Goal: Task Accomplishment & Management: Complete application form

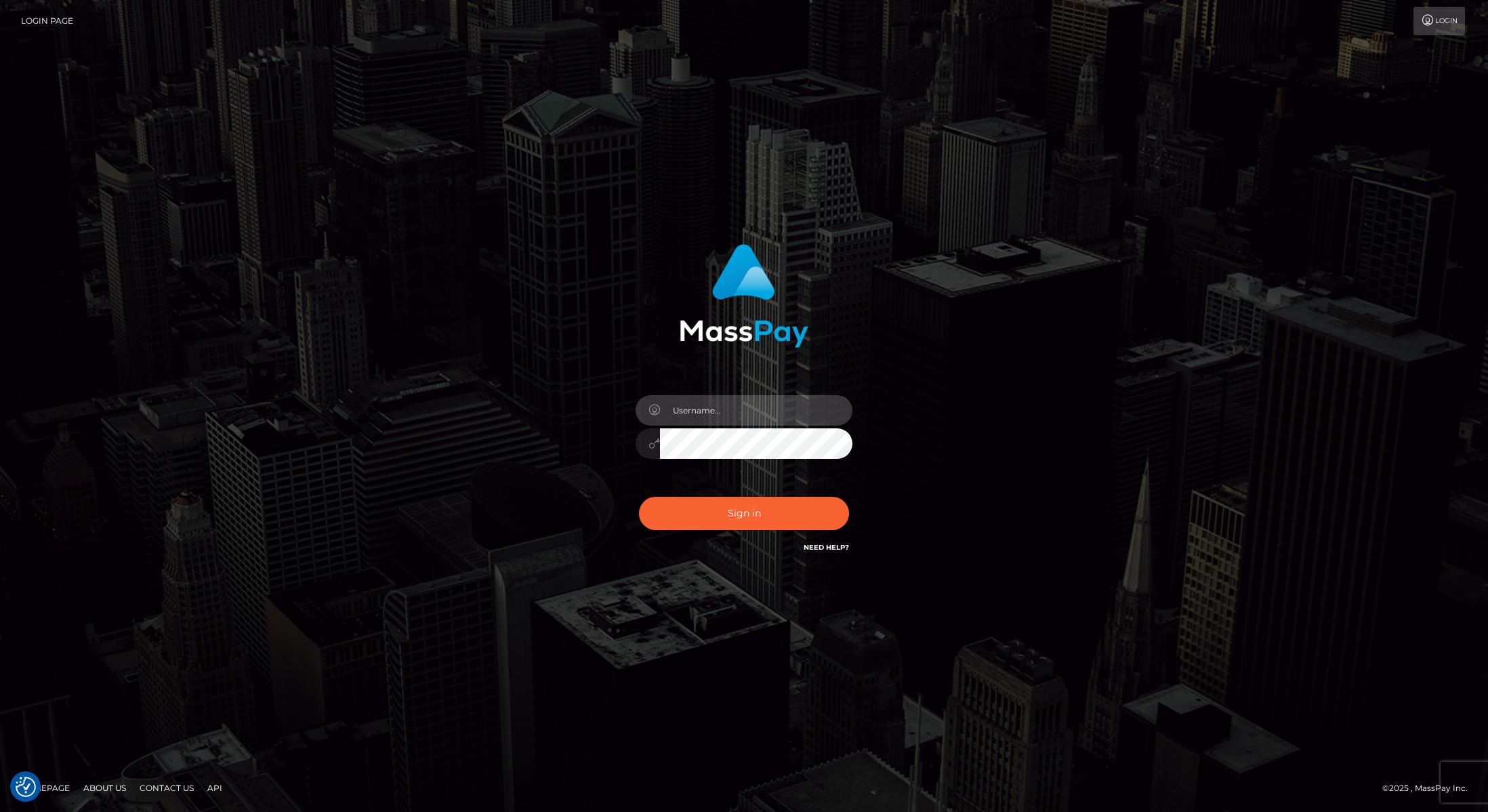
click at [685, 423] on input "text" at bounding box center [757, 410] width 193 height 31
type input "[PERSON_NAME]"
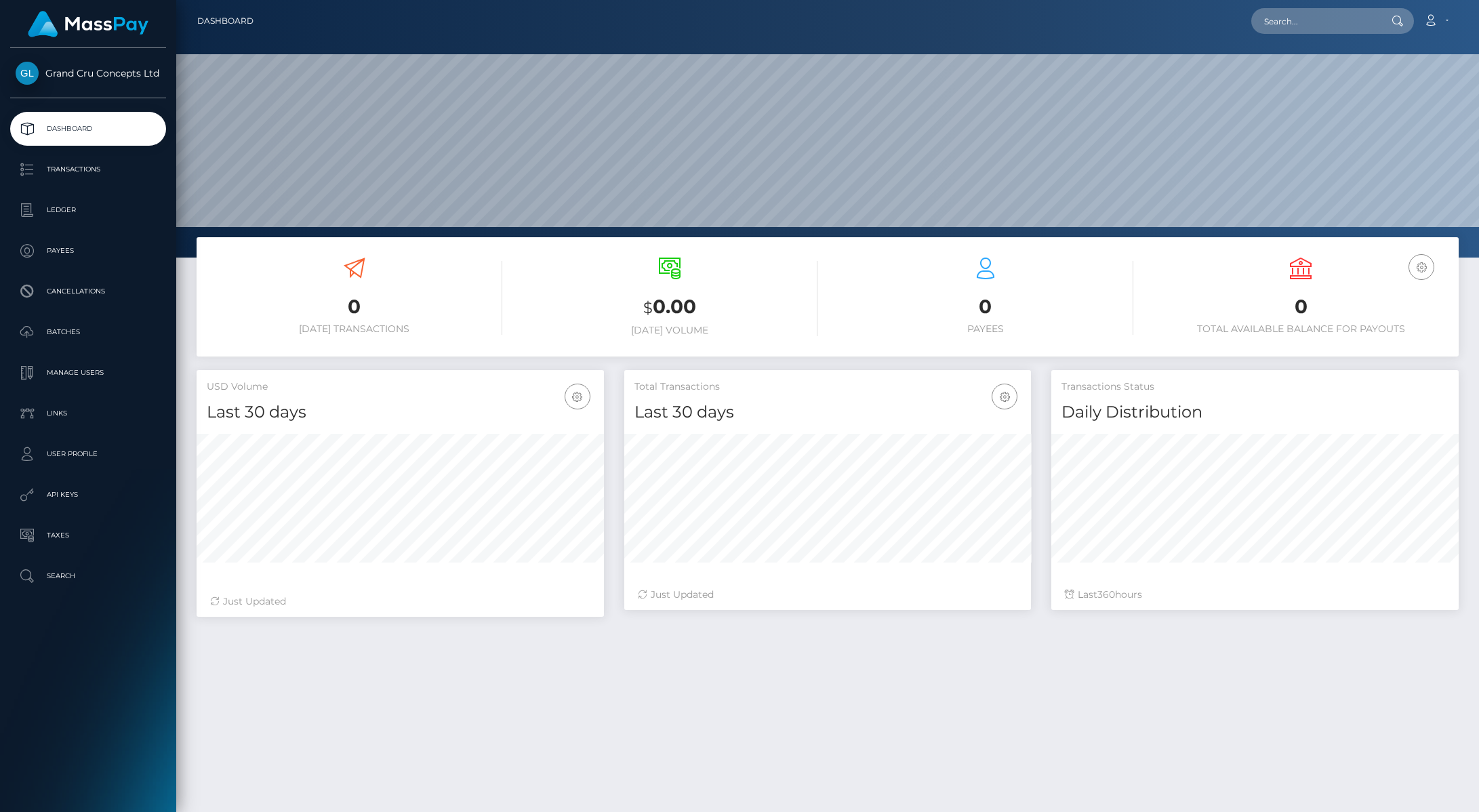
scroll to position [239, 407]
click at [94, 446] on p "User Profile" at bounding box center [88, 454] width 145 height 21
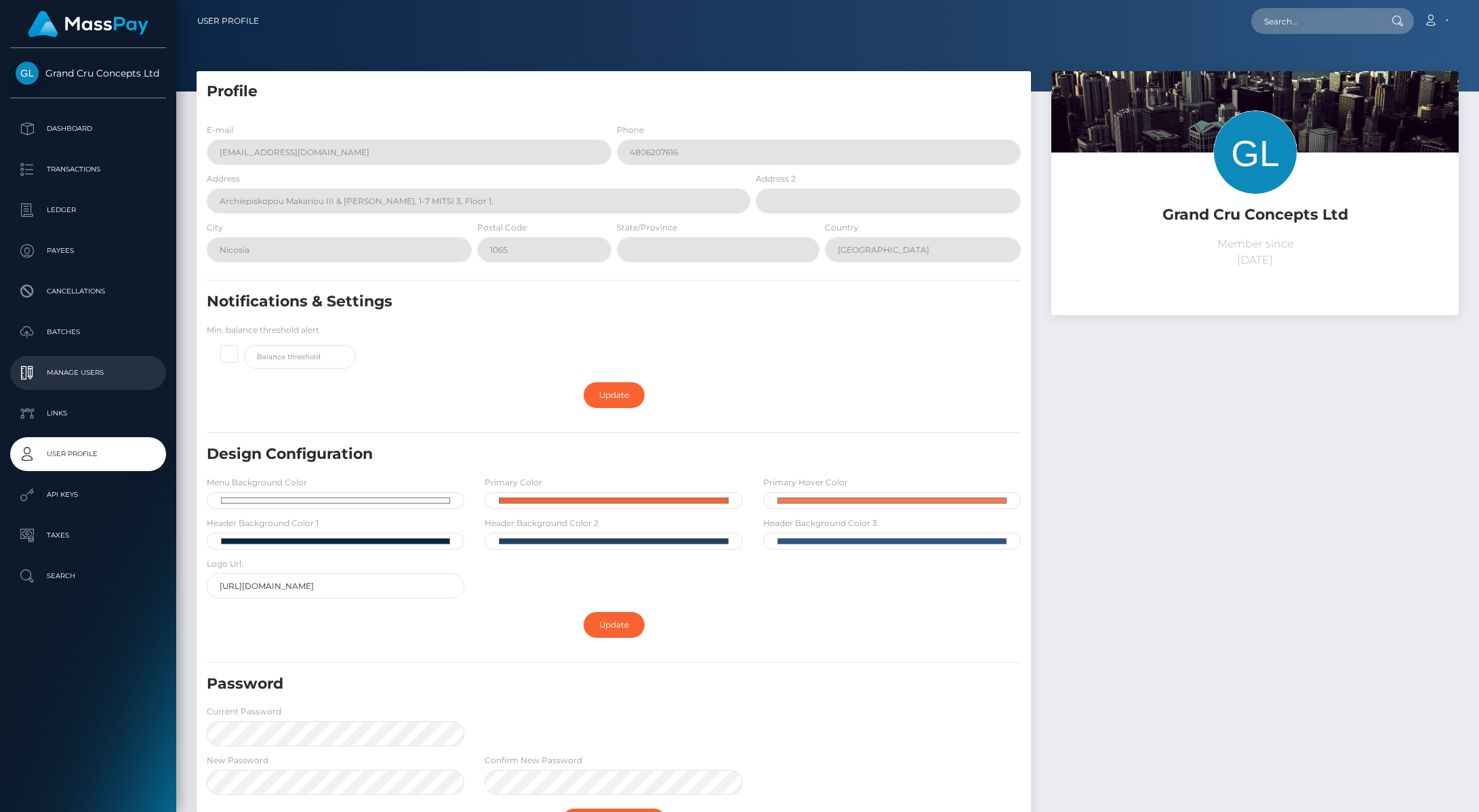
click at [95, 373] on p "Manage Users" at bounding box center [88, 373] width 145 height 21
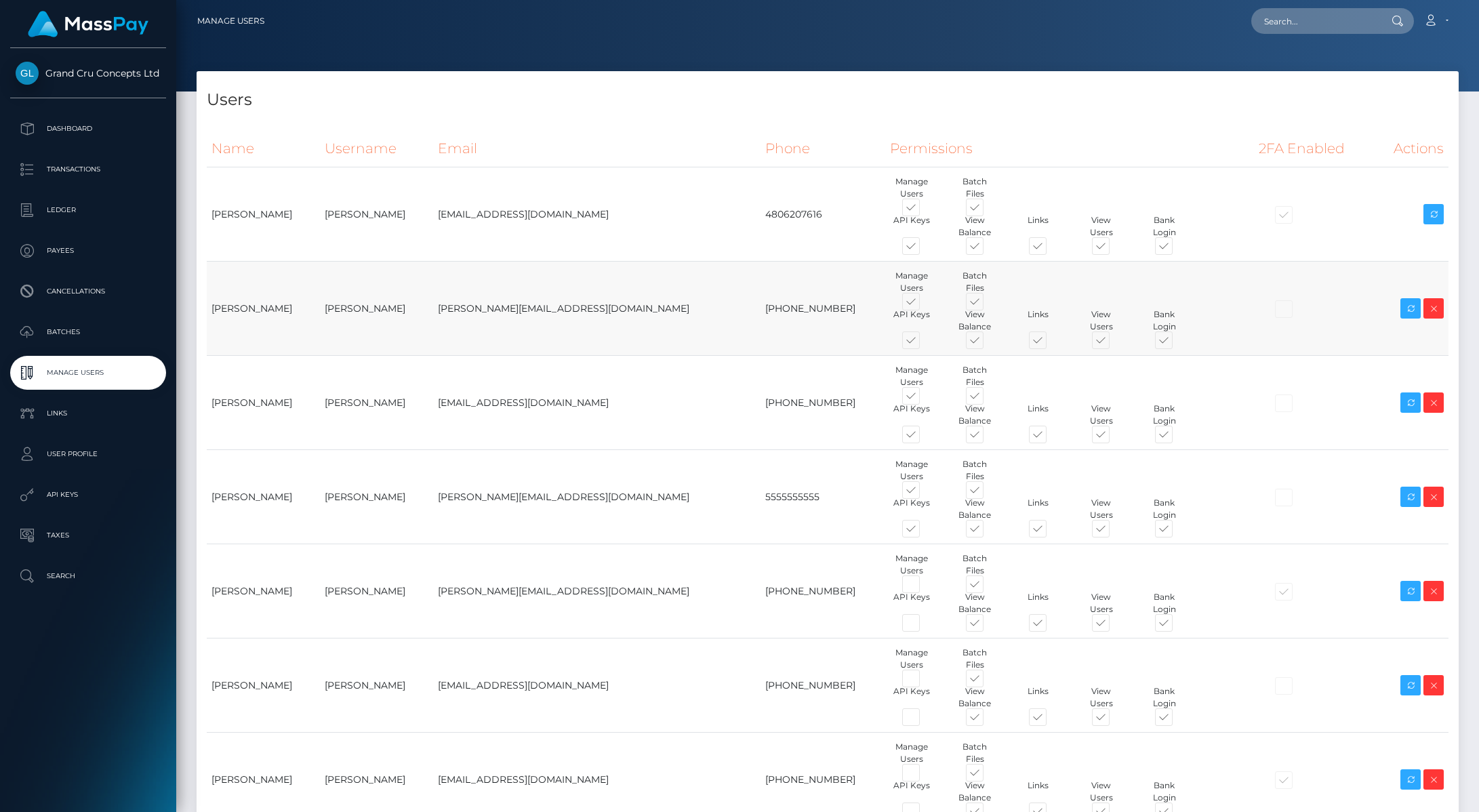
scroll to position [272, 0]
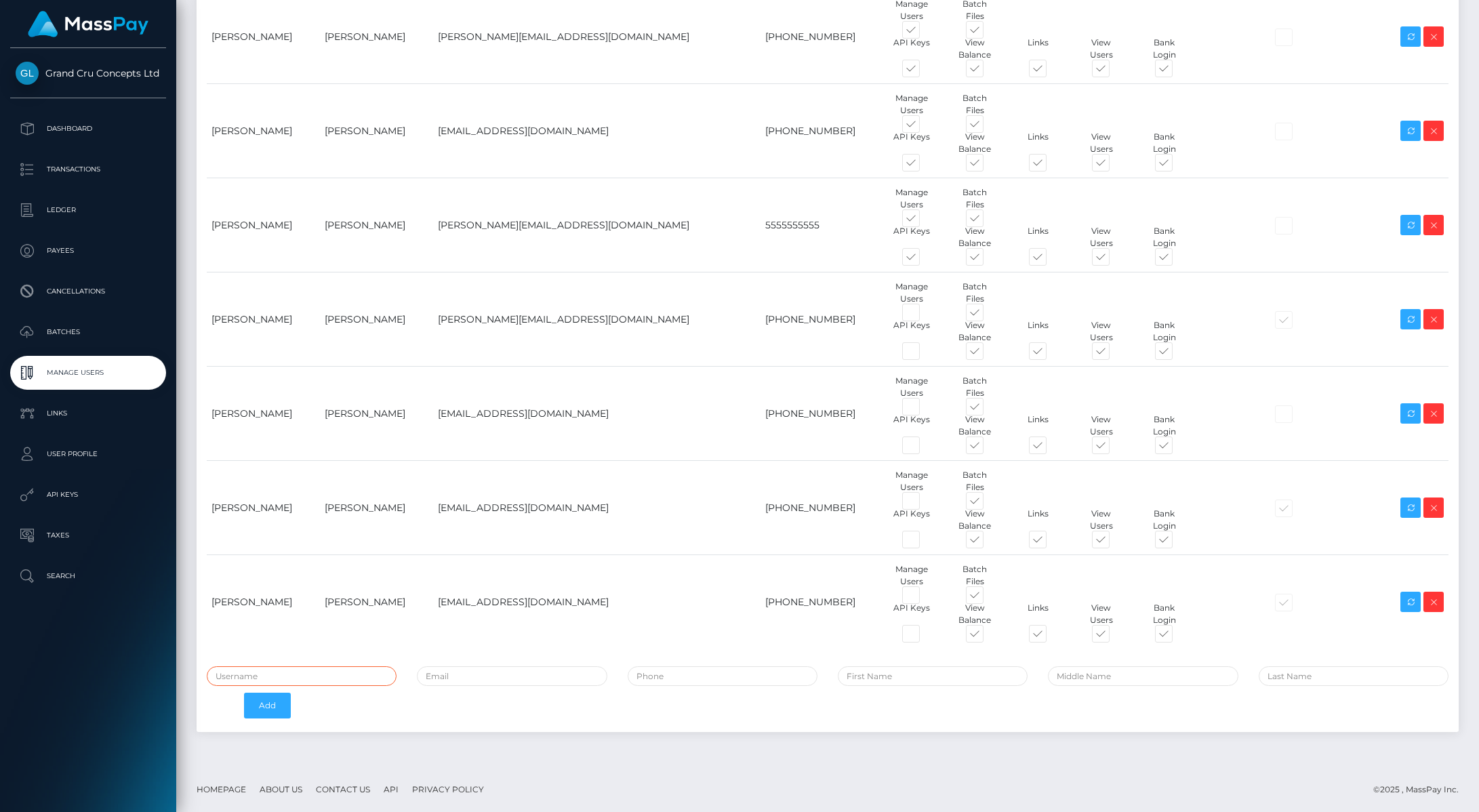
click at [300, 666] on input "text" at bounding box center [302, 676] width 190 height 20
click at [528, 675] on input "email" at bounding box center [512, 676] width 190 height 20
paste input "randy@bellotalabs.com"
type input "[PERSON_NAME][EMAIL_ADDRESS][DOMAIN_NAME]"
click at [309, 676] on input "text" at bounding box center [302, 676] width 190 height 20
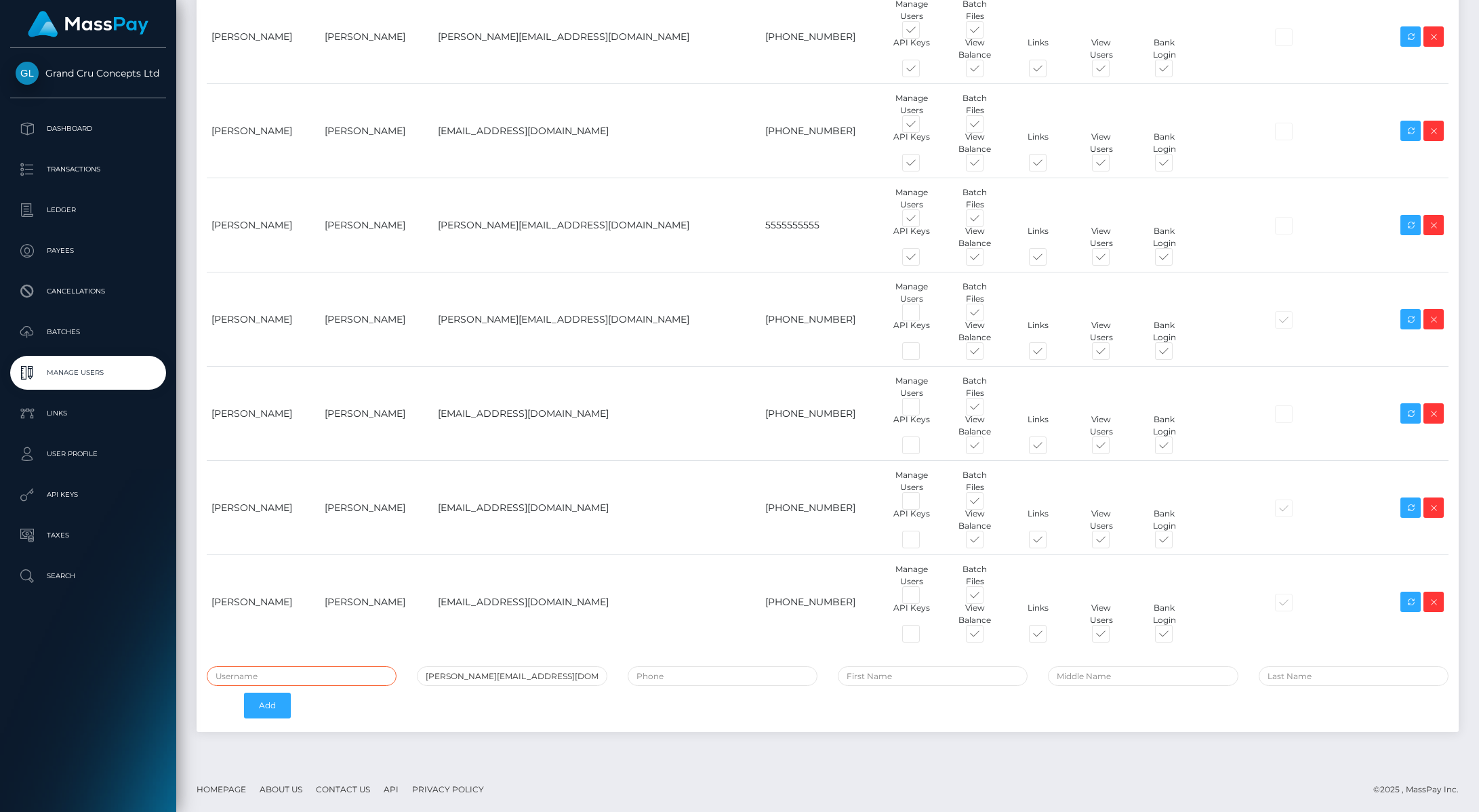
paste input "[PERSON_NAME]"
type input "[PERSON_NAME]"
click at [565, 739] on div "Users Name Username Email Phone Permissions 2FA Enabled Actions Add" at bounding box center [828, 273] width 1283 height 946
click at [672, 677] on input "tel" at bounding box center [723, 676] width 190 height 20
click at [888, 681] on input "text" at bounding box center [933, 676] width 190 height 20
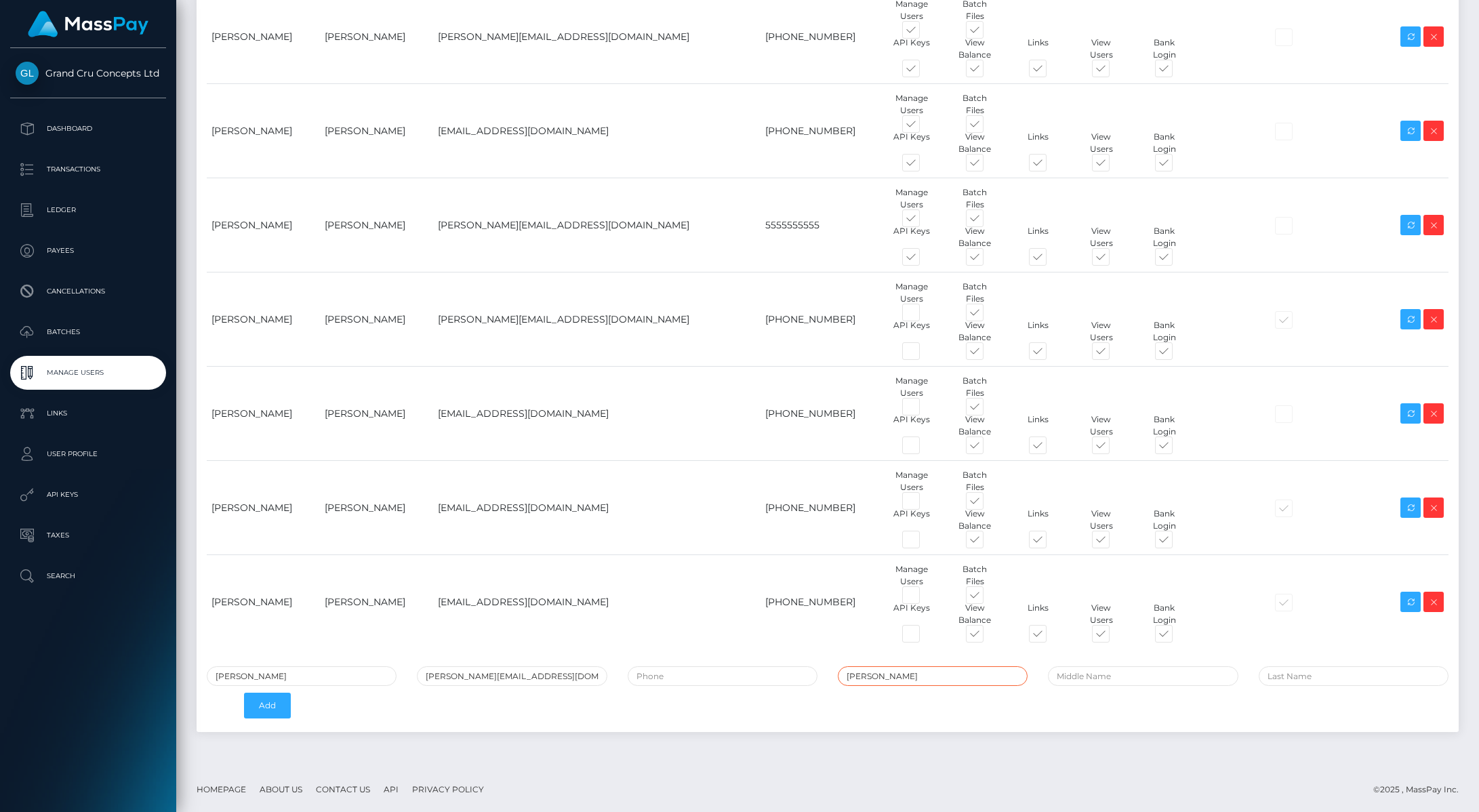
type input "Randy"
type input "Lundy"
click at [729, 733] on div "Users Name Username Email Phone Permissions 2FA Enabled Actions Randy" at bounding box center [828, 273] width 1283 height 946
click at [271, 707] on button "Add" at bounding box center [267, 705] width 46 height 26
type input "111111111"
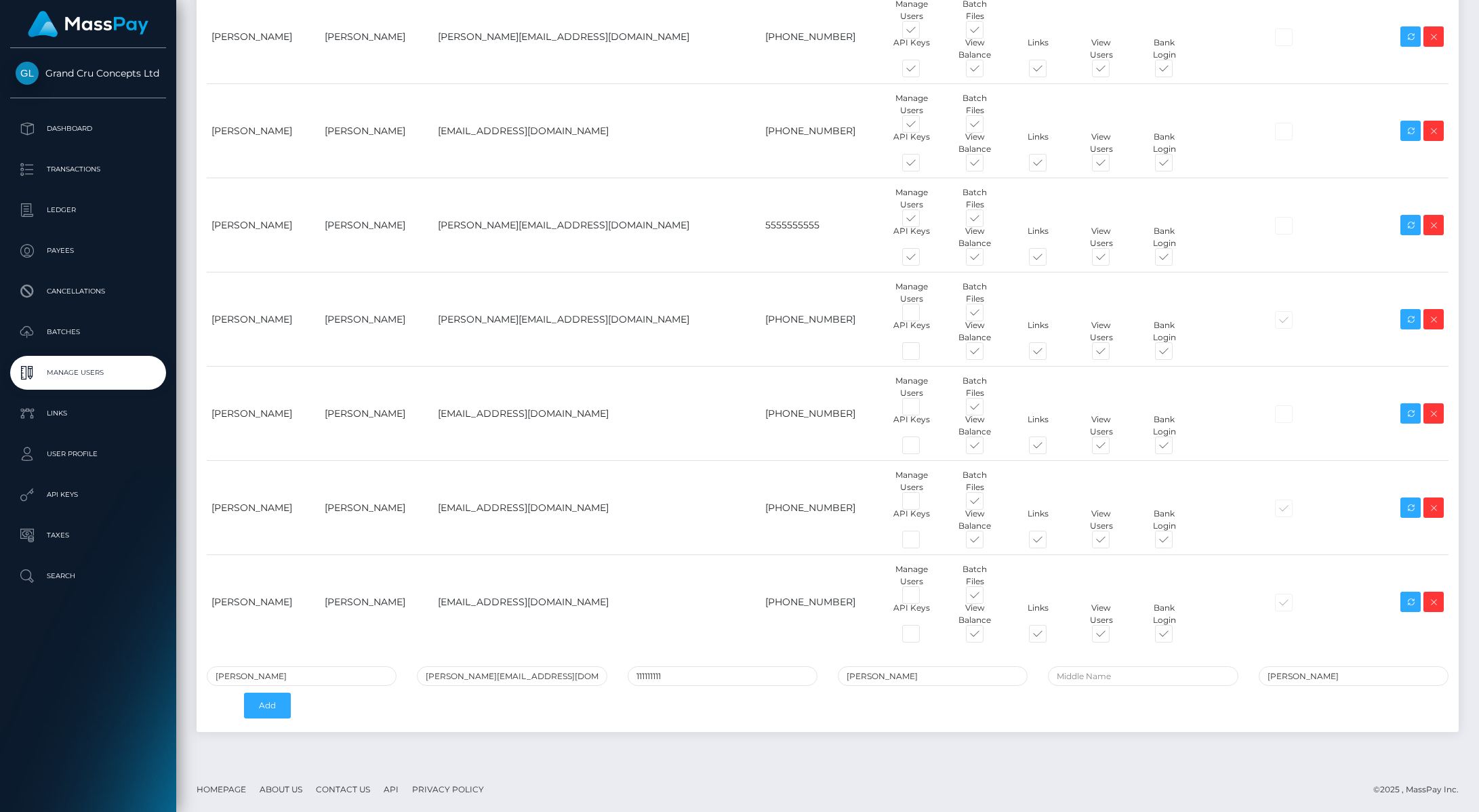
click at [612, 713] on div "Randy Lundy randy@bellotalabs.com 111111111 Randy Lundy Add" at bounding box center [828, 696] width 1262 height 59
click at [278, 703] on button "Add" at bounding box center [267, 705] width 46 height 26
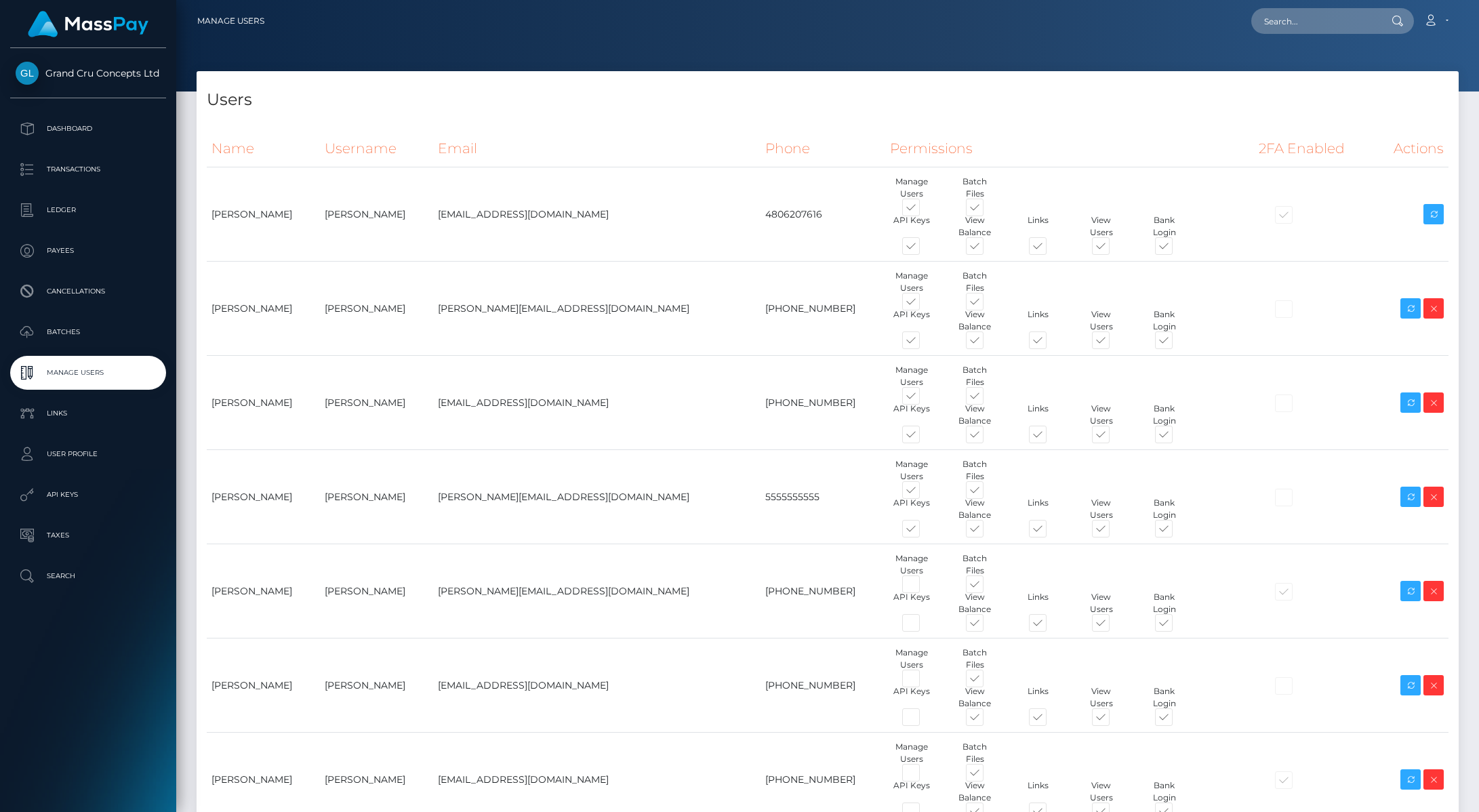
scroll to position [366, 0]
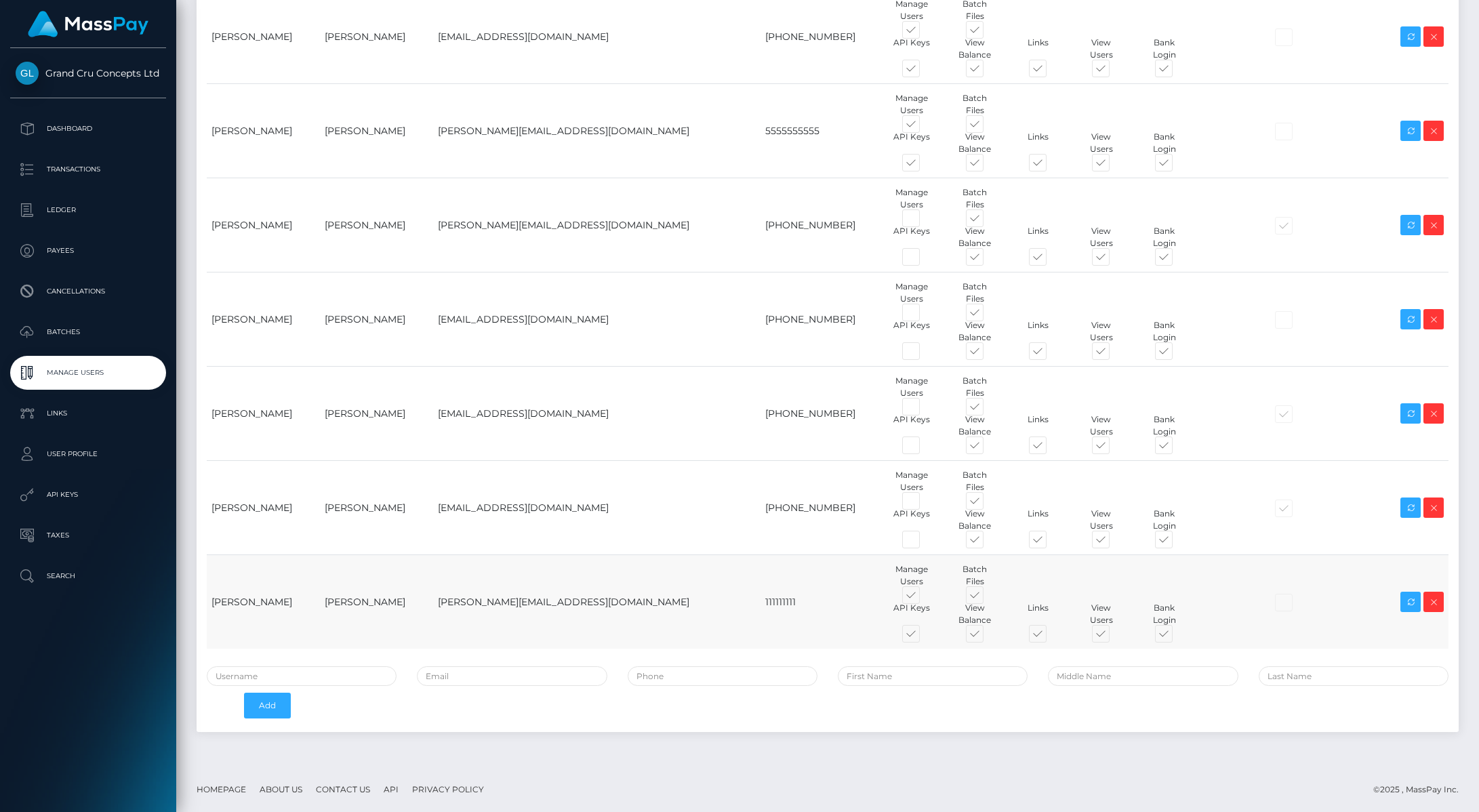
click at [923, 597] on span at bounding box center [923, 597] width 0 height 0
click at [923, 597] on input "checkbox" at bounding box center [927, 601] width 9 height 9
checkbox input "false"
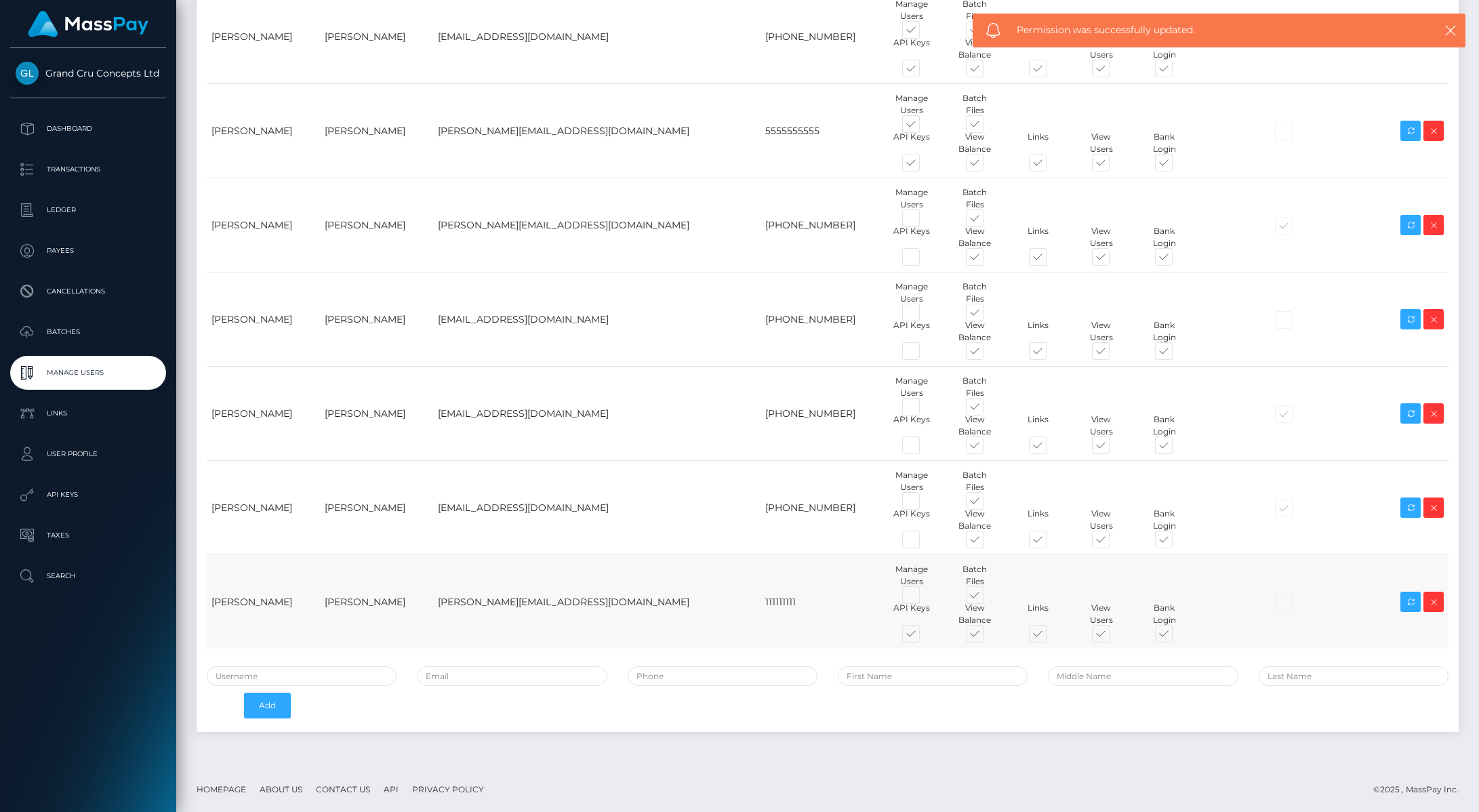
click at [923, 636] on span at bounding box center [923, 636] width 0 height 0
click at [923, 636] on input "checkbox" at bounding box center [927, 640] width 9 height 9
checkbox input "false"
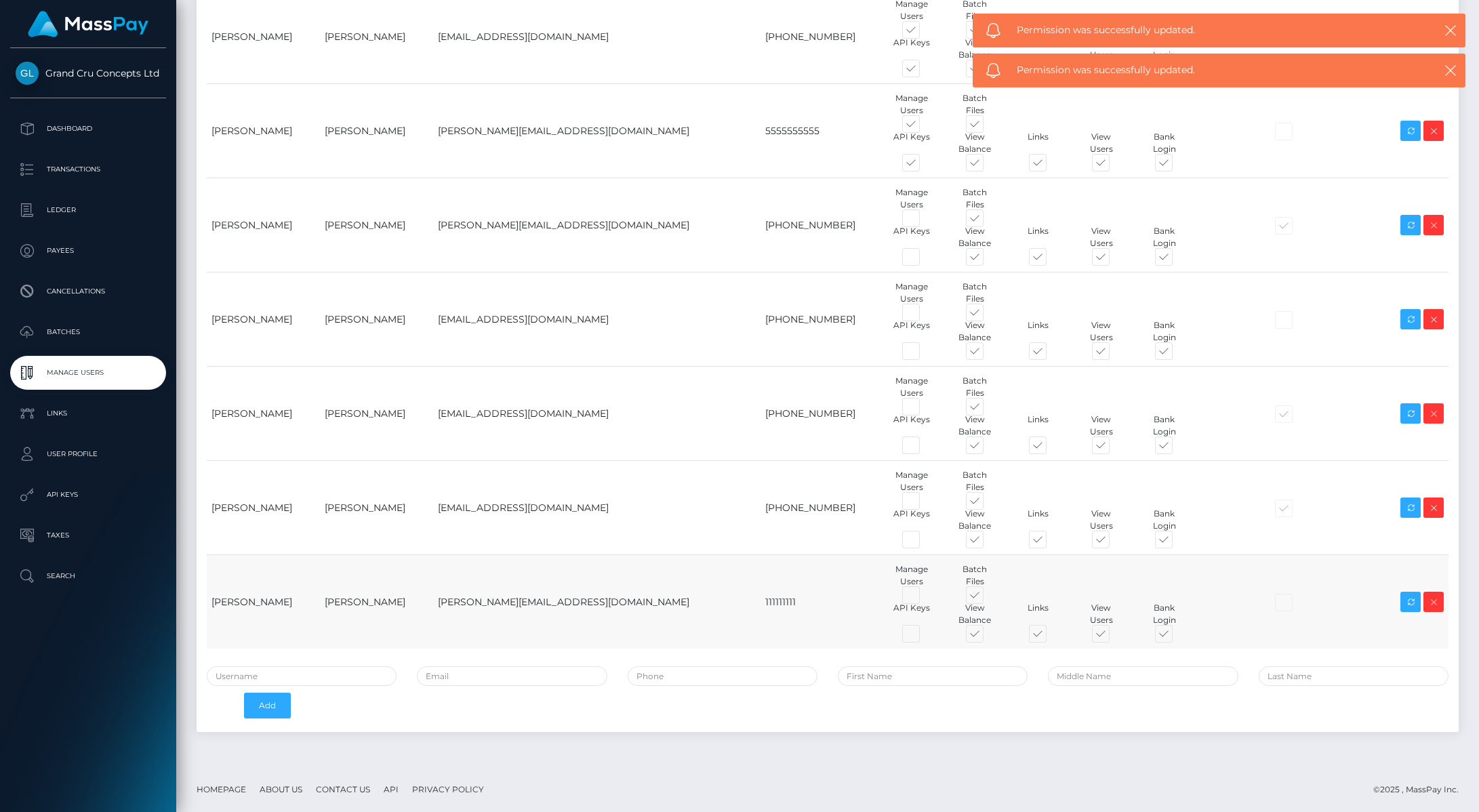
click at [1050, 636] on span at bounding box center [1050, 636] width 0 height 0
click at [1050, 636] on input "checkbox" at bounding box center [1054, 640] width 9 height 9
checkbox input "false"
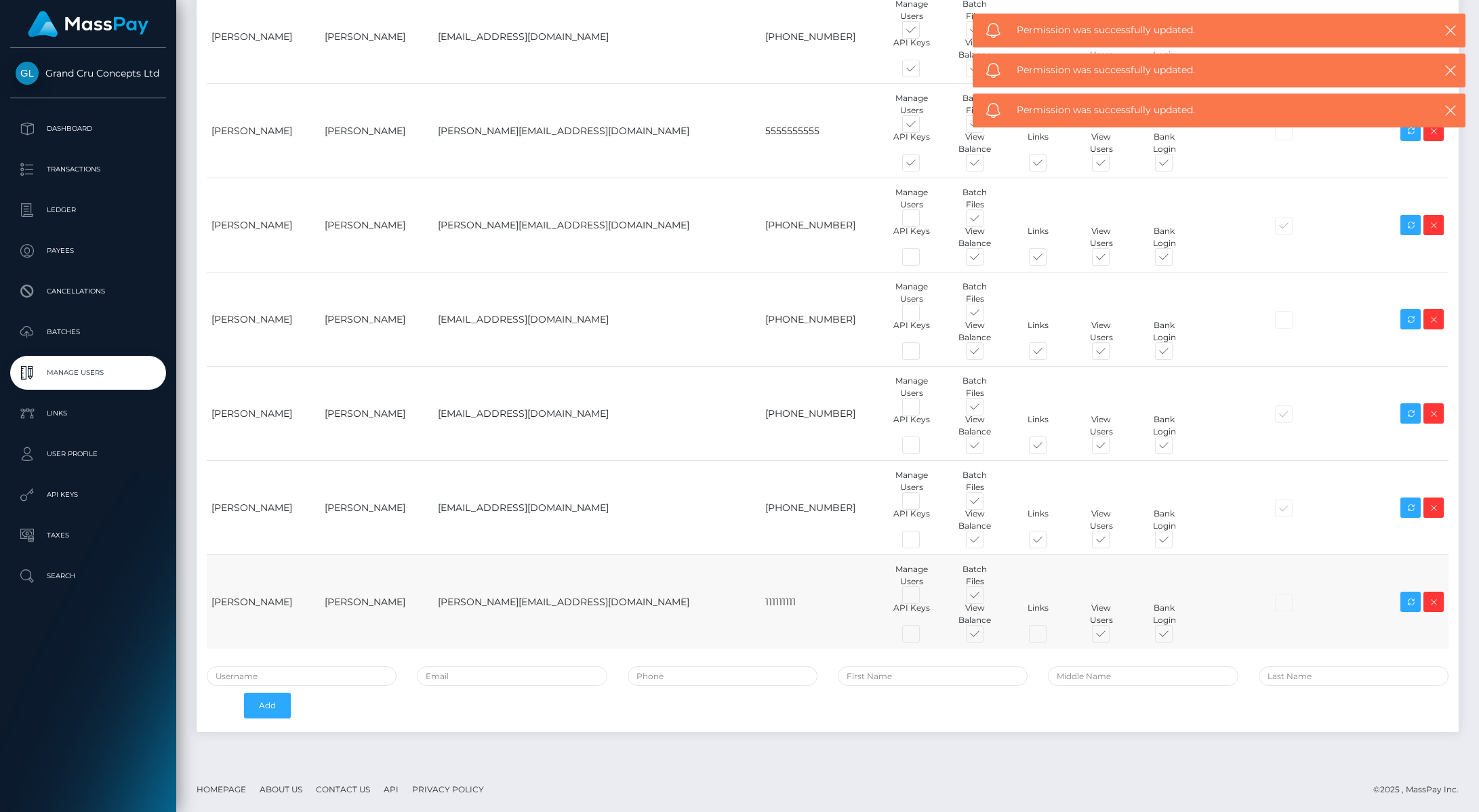
click at [1176, 636] on span at bounding box center [1176, 636] width 0 height 0
click at [1176, 636] on input "checkbox" at bounding box center [1180, 640] width 9 height 9
checkbox input "false"
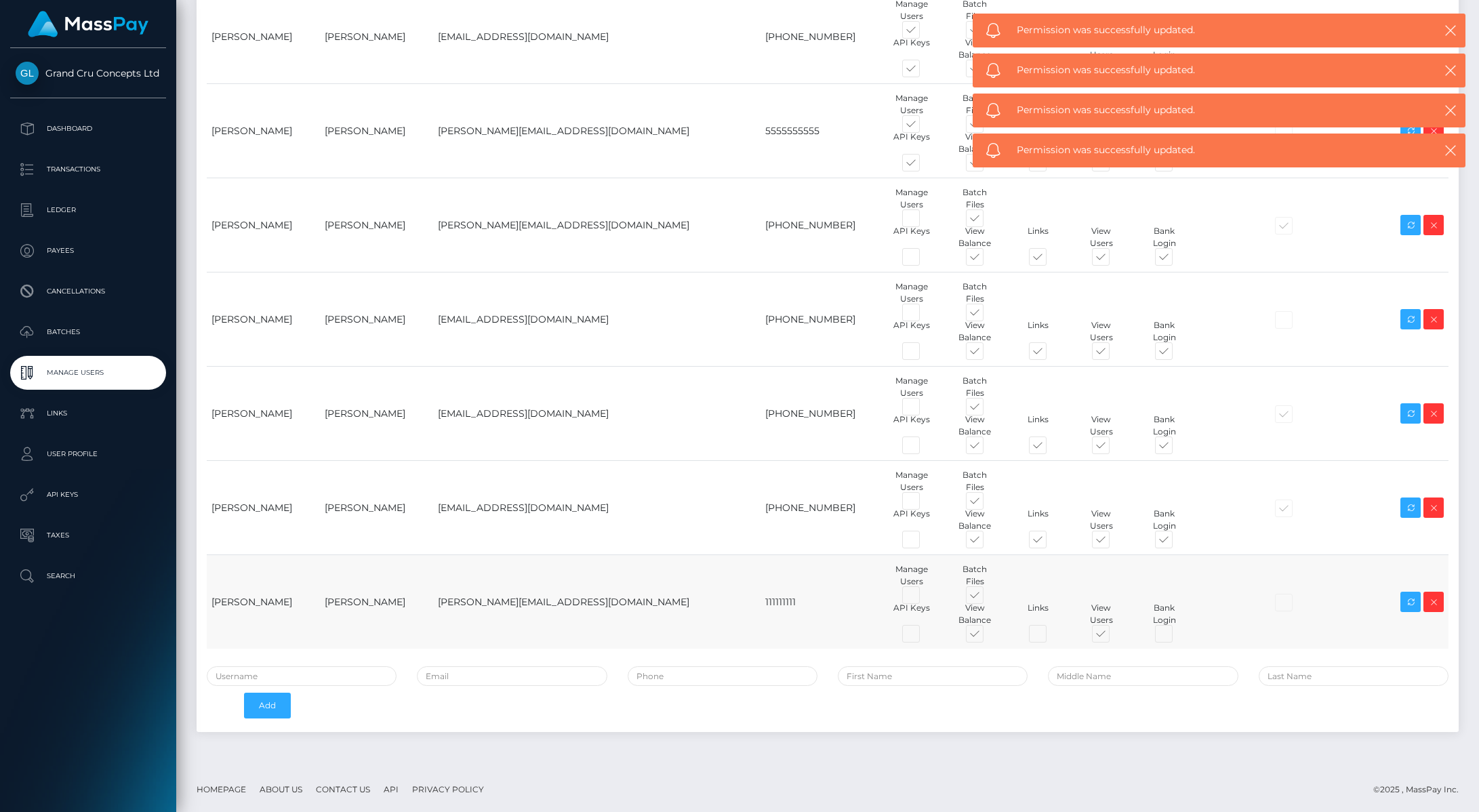
click at [1050, 636] on span at bounding box center [1050, 636] width 0 height 0
click at [1050, 636] on input "checkbox" at bounding box center [1054, 640] width 9 height 9
checkbox input "true"
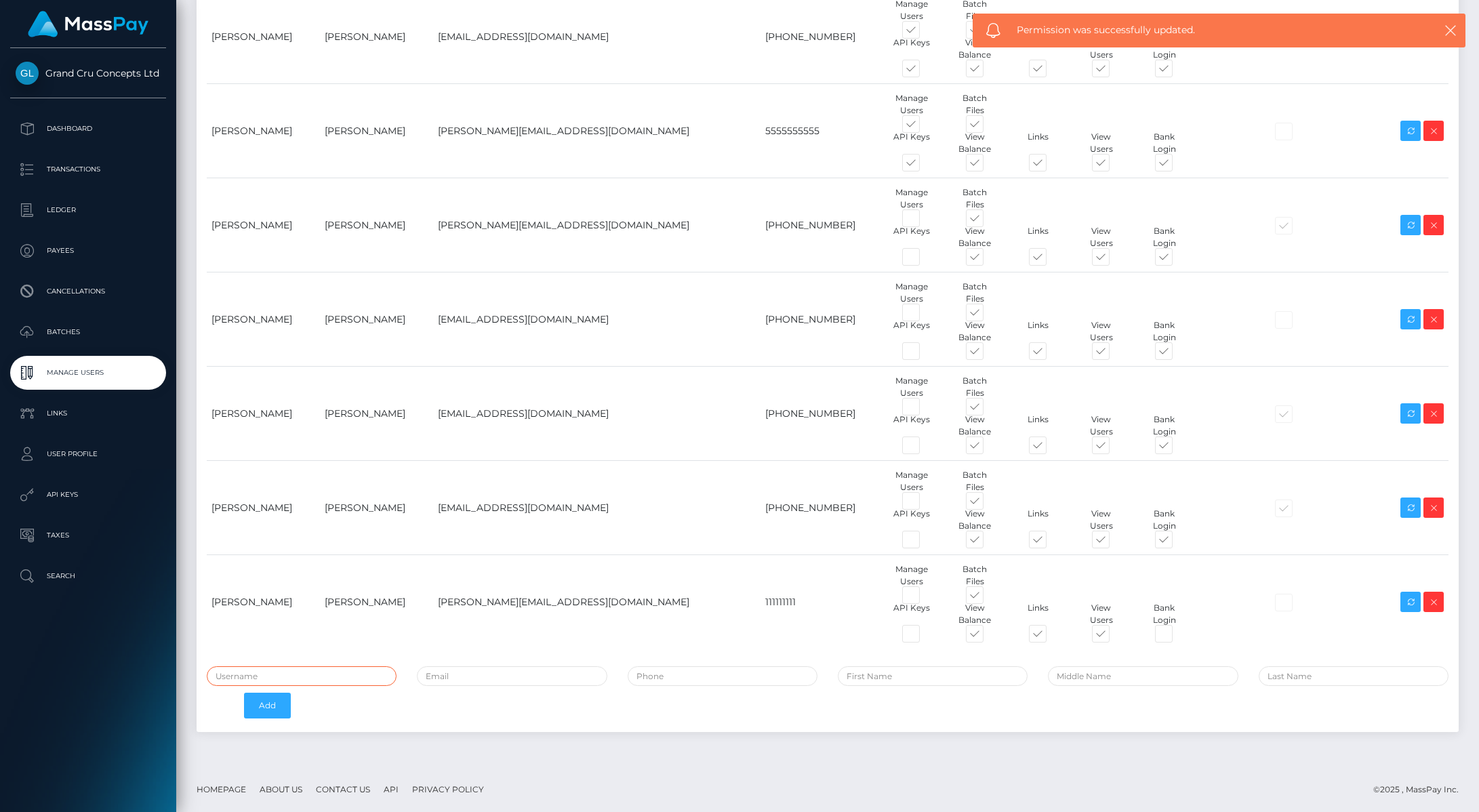
click at [335, 677] on input "text" at bounding box center [302, 676] width 190 height 20
paste input "[PERSON_NAME][EMAIL_ADDRESS][DOMAIN_NAME]"
type input "[PERSON_NAME][EMAIL_ADDRESS][DOMAIN_NAME]"
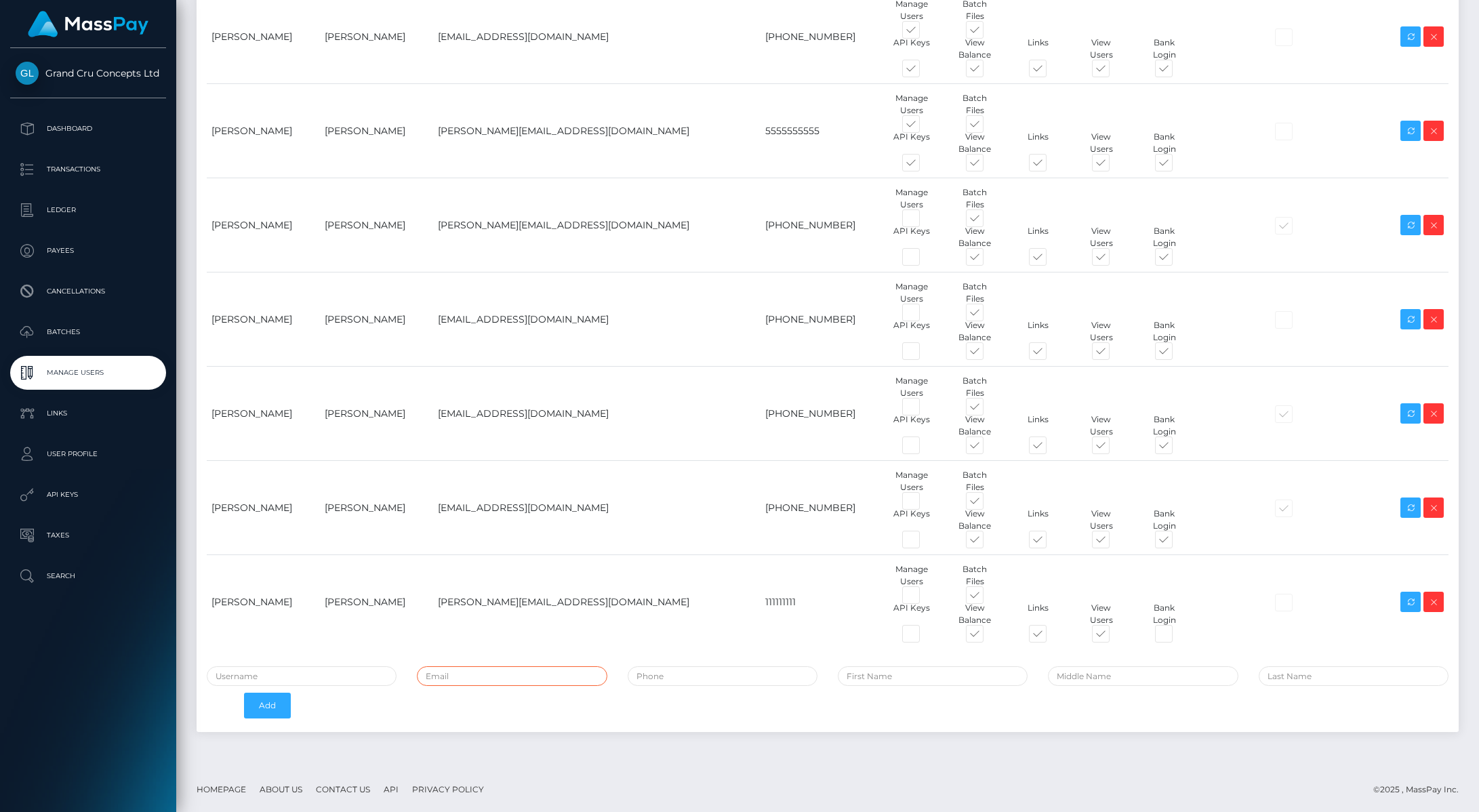
click at [451, 674] on input "email" at bounding box center [512, 676] width 190 height 20
paste input "[PERSON_NAME][EMAIL_ADDRESS][DOMAIN_NAME]"
type input "[PERSON_NAME][EMAIL_ADDRESS][DOMAIN_NAME]"
click at [301, 675] on input "text" at bounding box center [302, 676] width 190 height 20
click at [269, 671] on input "text" at bounding box center [302, 676] width 190 height 20
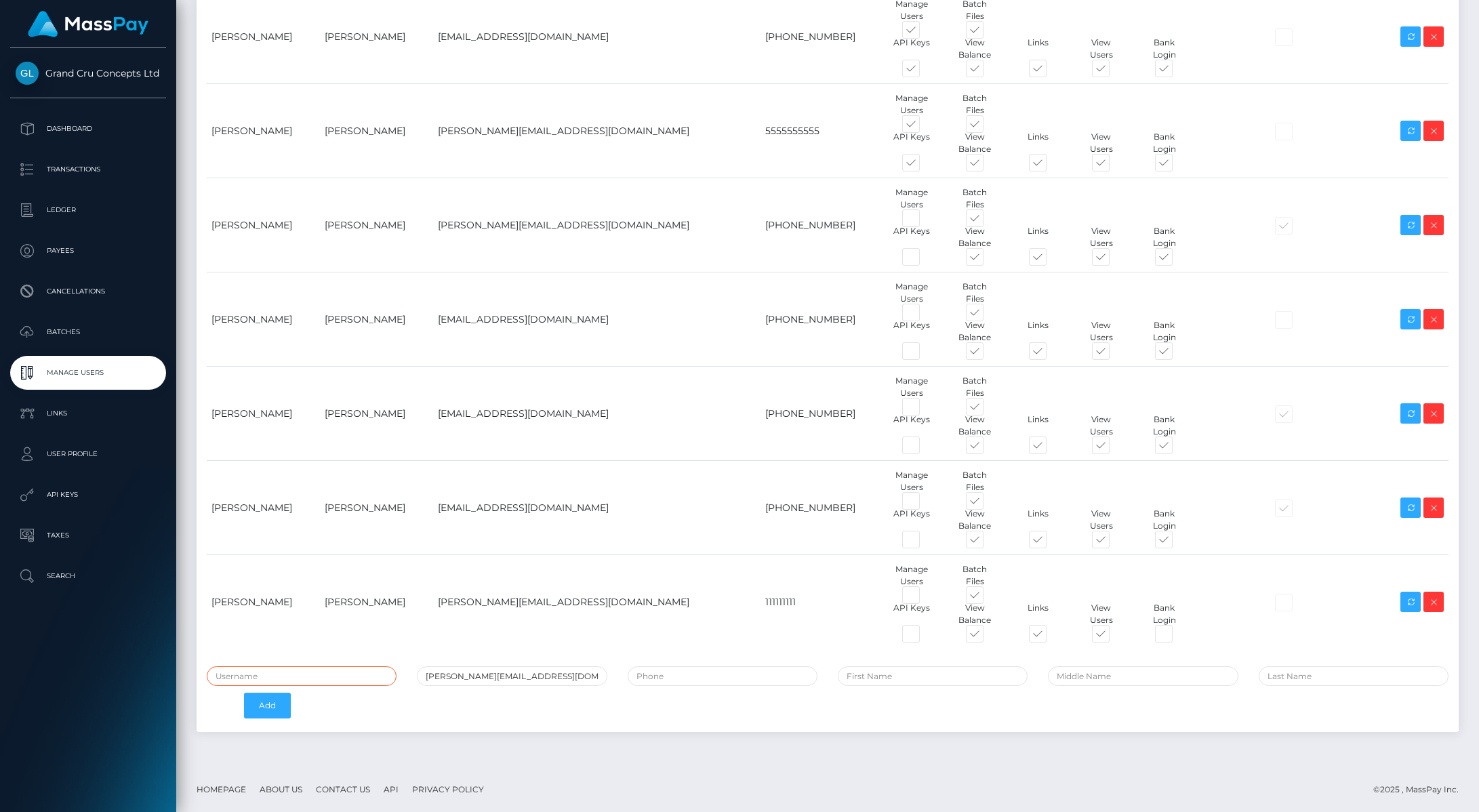
paste input "[PERSON_NAME]"
type input "[PERSON_NAME]"
click at [909, 684] on div "Emily Kyrillou emily@bellotalabs.com Add" at bounding box center [828, 696] width 1262 height 59
click at [903, 676] on input "text" at bounding box center [933, 676] width 190 height 20
type input "Emily"
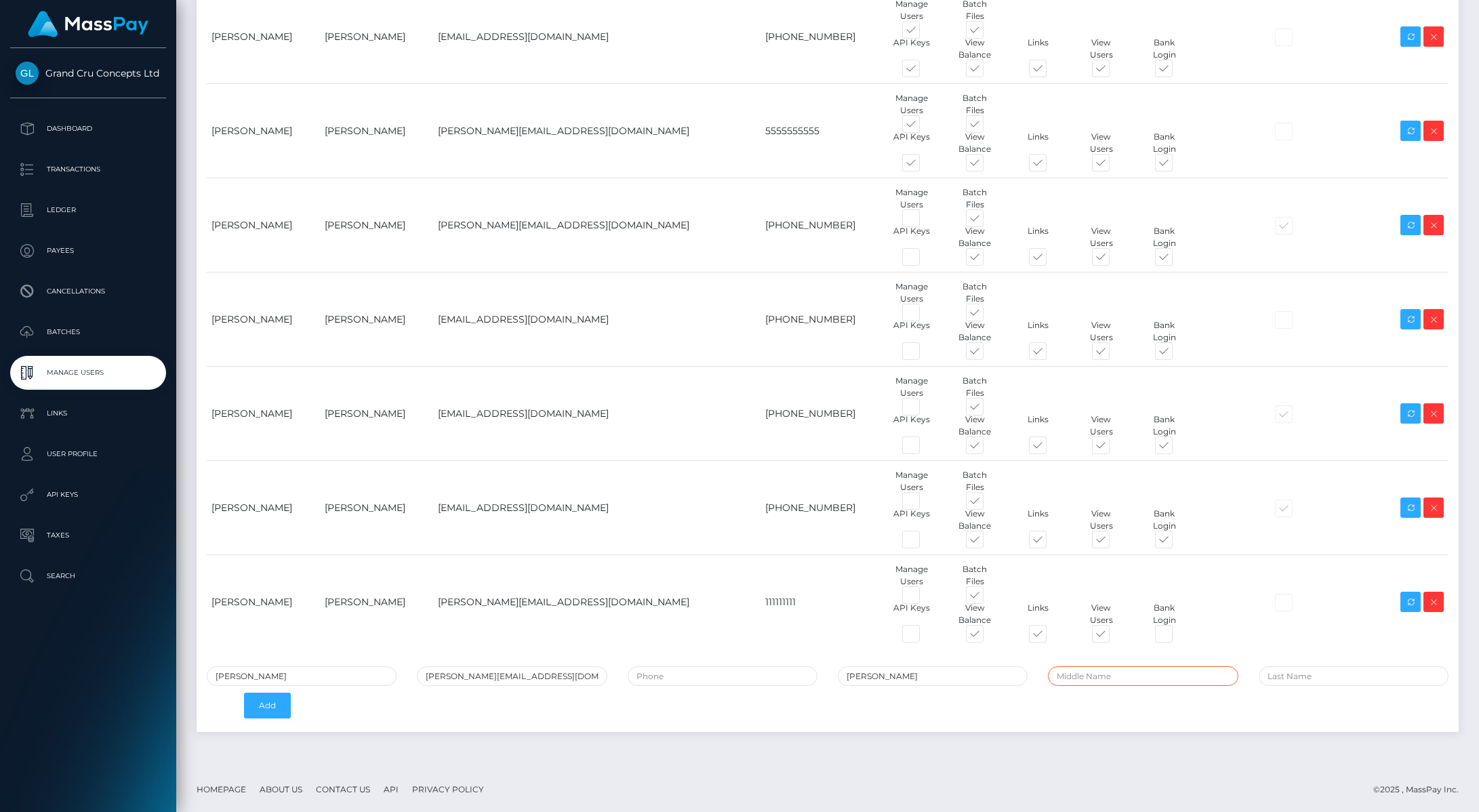
paste input "[PERSON_NAME]"
click at [1064, 678] on input "[PERSON_NAME]" at bounding box center [1143, 676] width 190 height 20
click at [1148, 666] on input "Kyrillou" at bounding box center [1143, 676] width 190 height 20
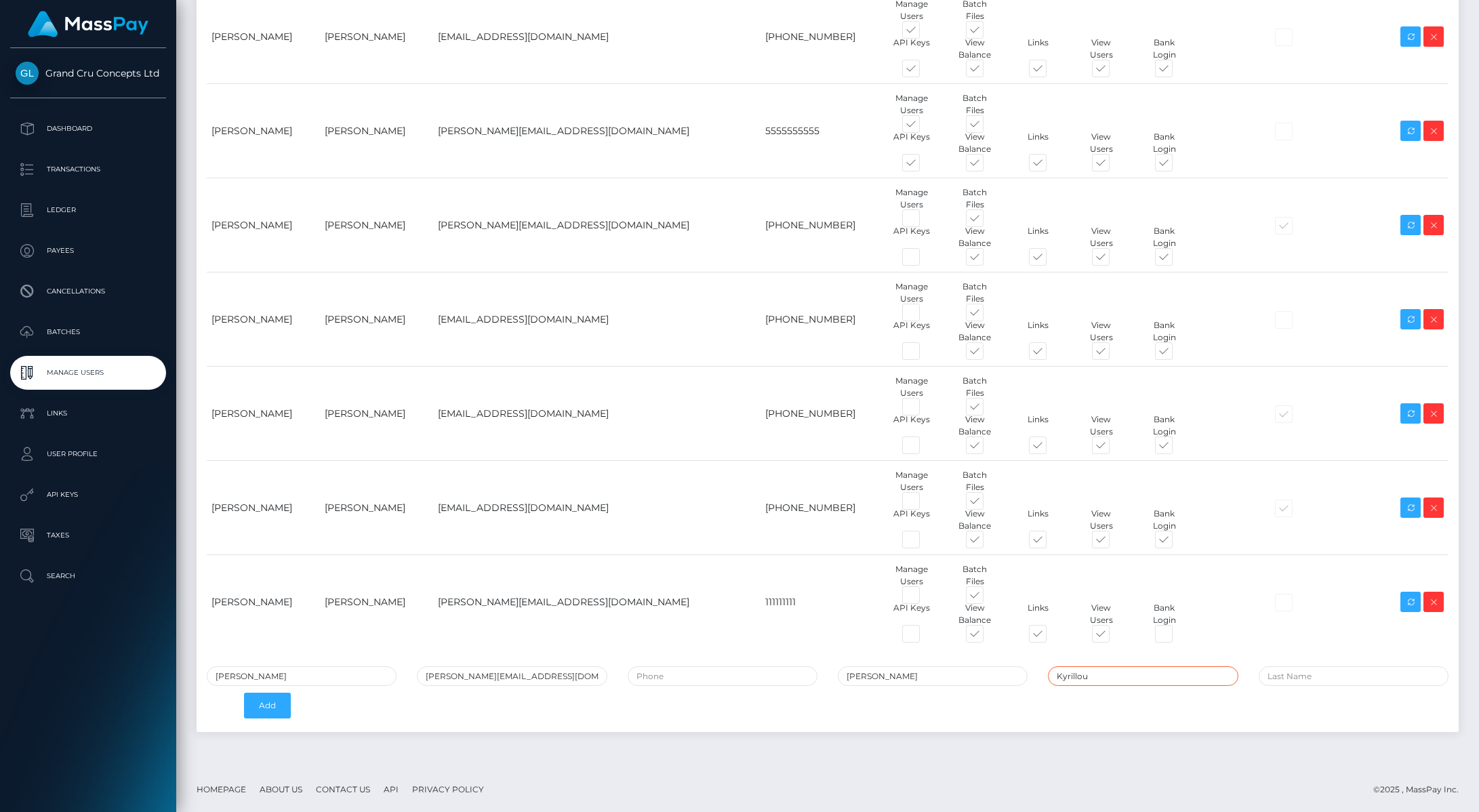
type input "[PERSON_NAME]"
click at [1280, 675] on input "text" at bounding box center [1354, 676] width 190 height 20
paste input "[PERSON_NAME]"
click at [1279, 675] on input "[PERSON_NAME]" at bounding box center [1354, 676] width 190 height 20
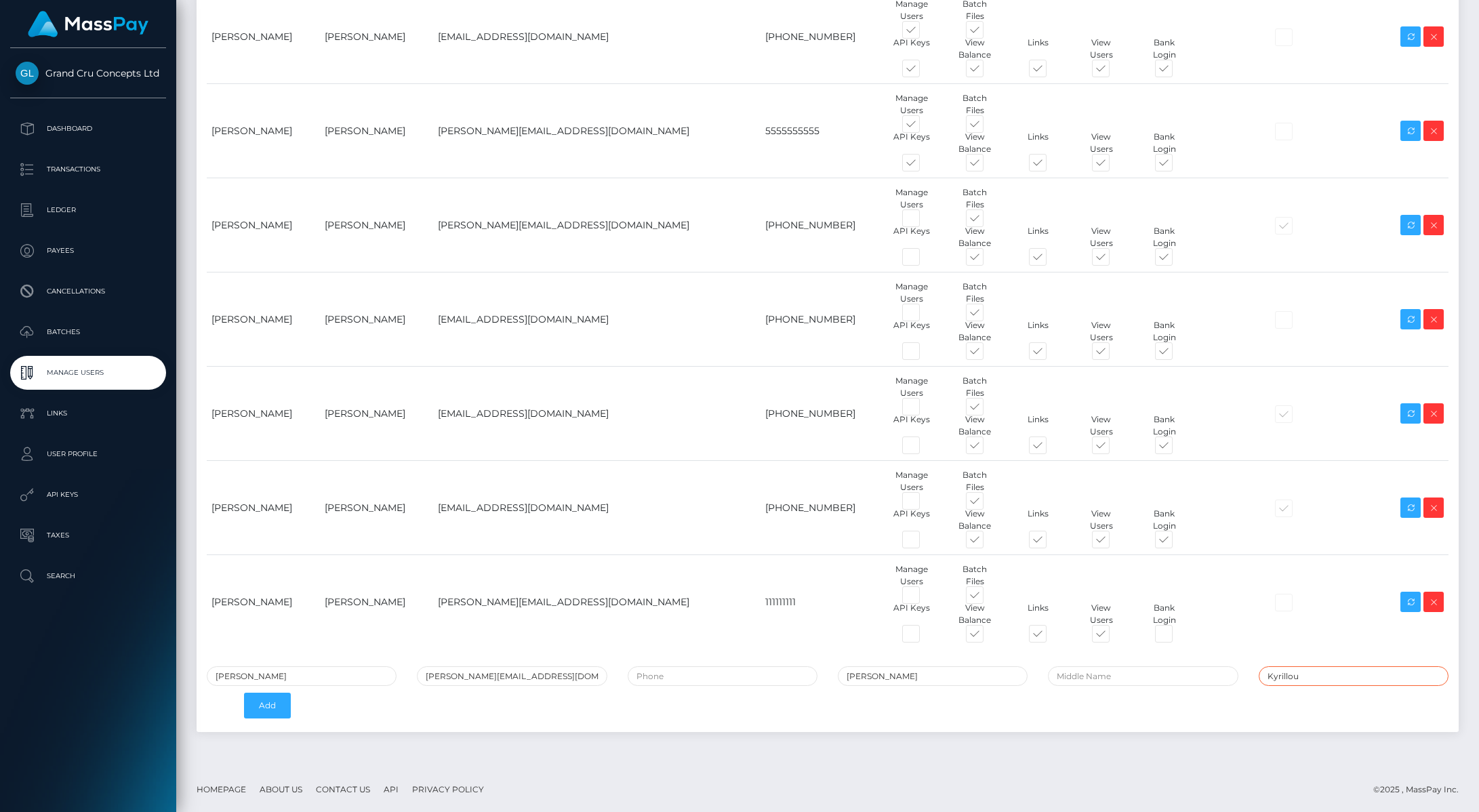
type input "Kyrillou"
click at [1128, 715] on div "Emily Kyrillou emily@bellotalabs.com Emily Kyrillou Add" at bounding box center [828, 696] width 1262 height 59
drag, startPoint x: 689, startPoint y: 663, endPoint x: 676, endPoint y: 673, distance: 16.4
click at [689, 664] on div "Name Username Email Phone Permissions 2FA Enabled Actions" at bounding box center [827, 215] width 1242 height 902
click at [676, 673] on input "tel" at bounding box center [723, 676] width 190 height 20
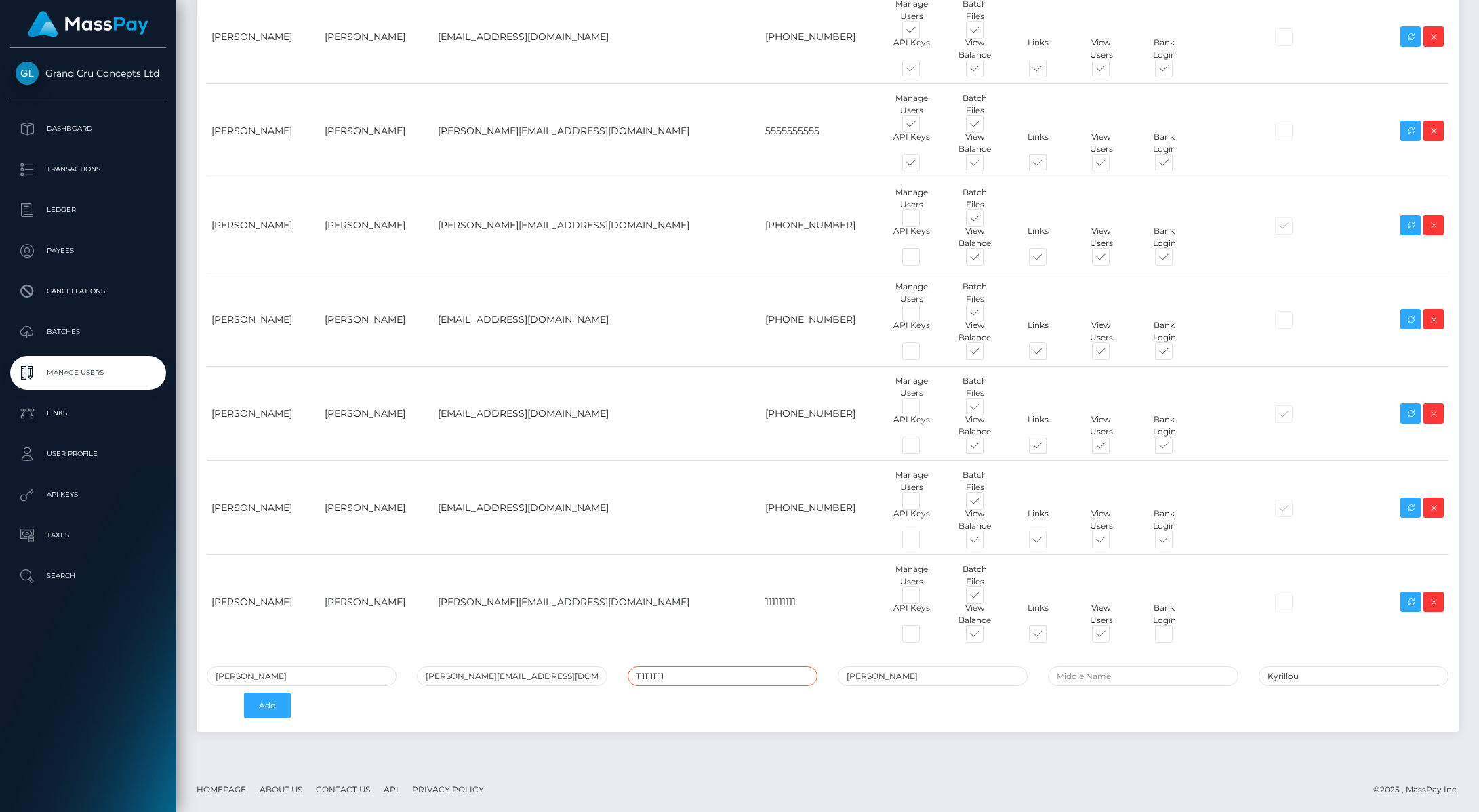
type input "1111111111"
click at [437, 713] on div "Emily Kyrillou emily@bellotalabs.com 1111111111 Emily Kyrillou Add" at bounding box center [828, 696] width 1262 height 59
click at [267, 705] on button "Add" at bounding box center [267, 705] width 46 height 26
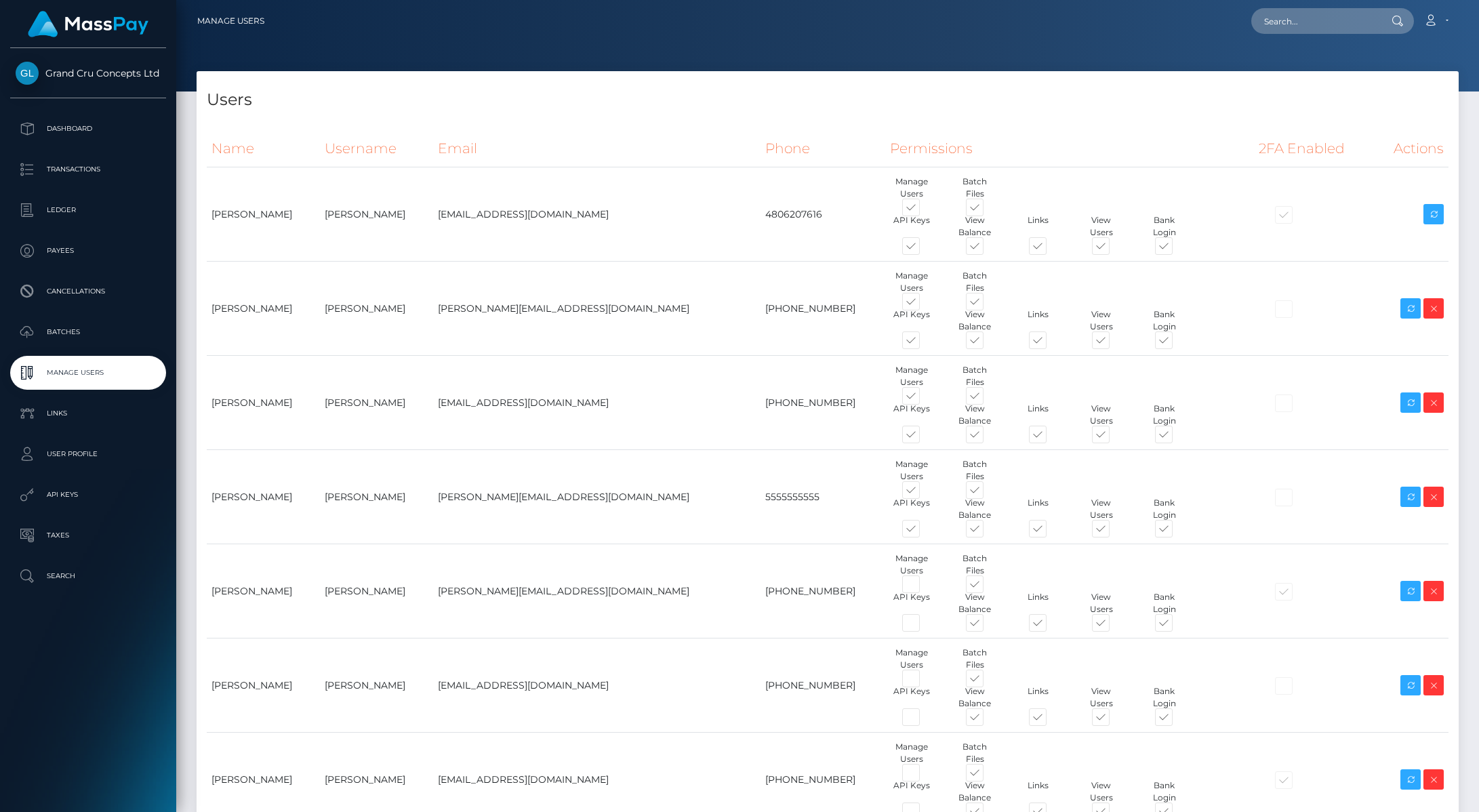
scroll to position [460, 0]
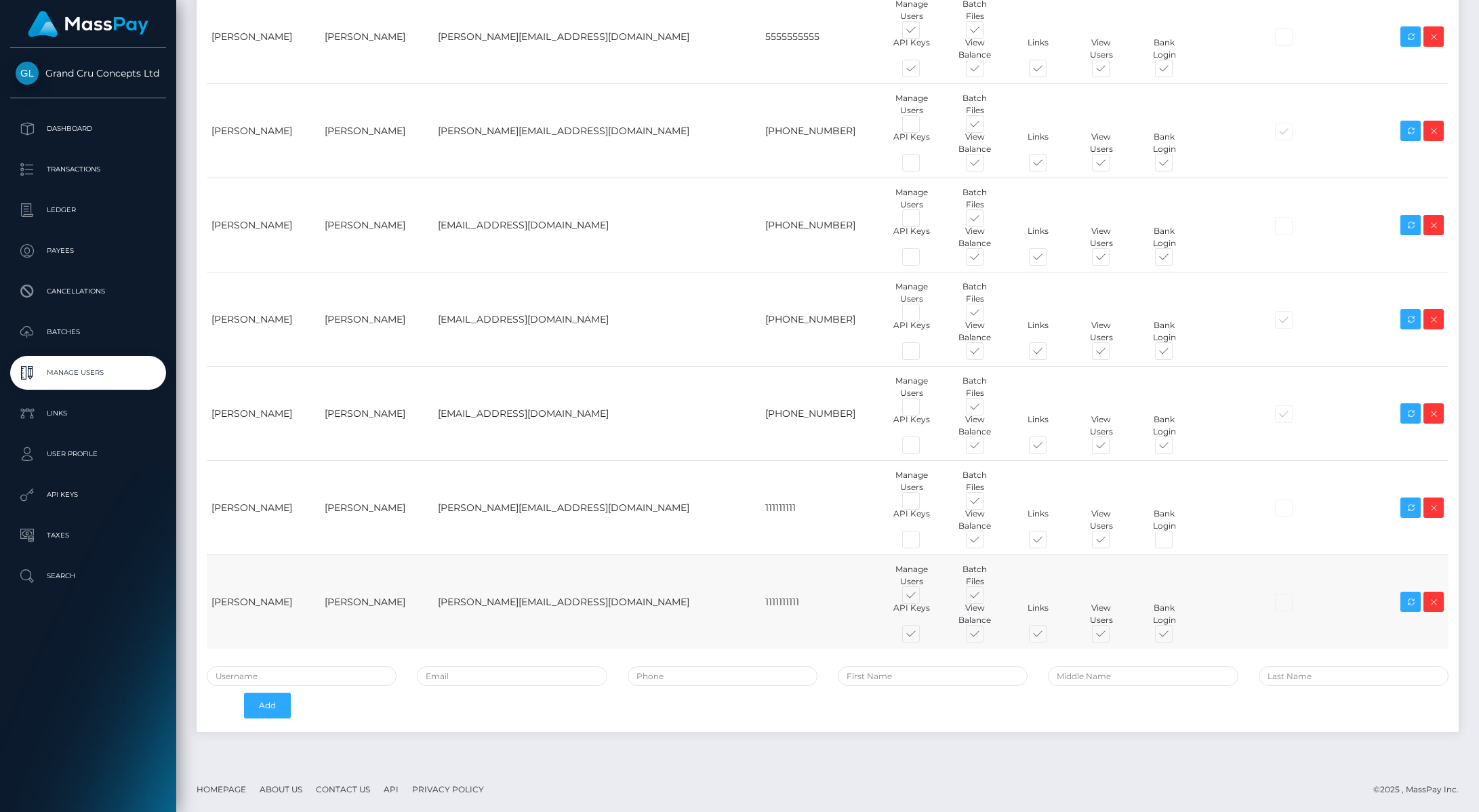
click at [923, 636] on span at bounding box center [923, 636] width 0 height 0
click at [923, 636] on input "checkbox" at bounding box center [927, 640] width 9 height 9
checkbox input "false"
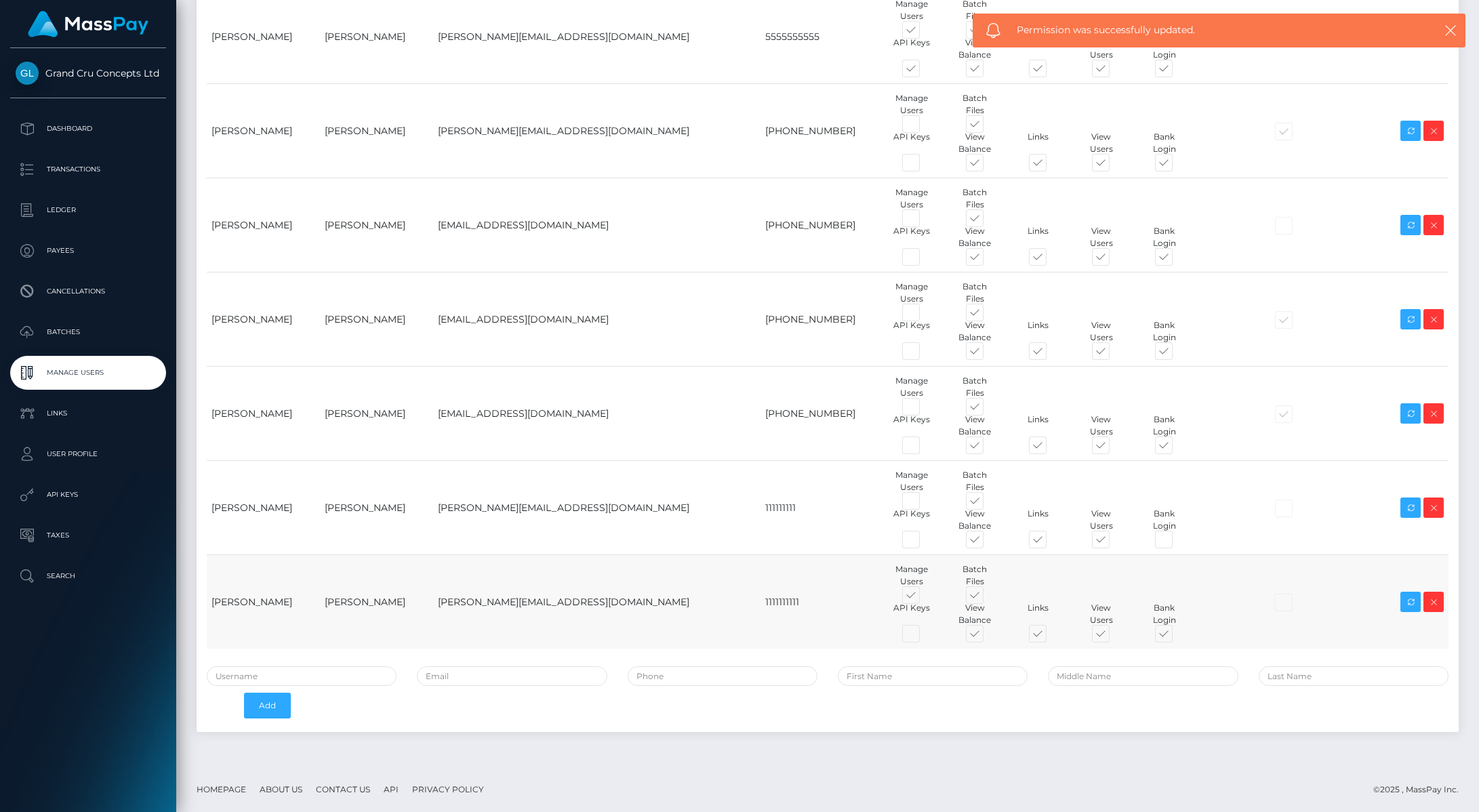
click at [882, 584] on div "Manage Users" at bounding box center [911, 576] width 63 height 25
click at [923, 597] on span at bounding box center [923, 597] width 0 height 0
click at [923, 597] on input "checkbox" at bounding box center [927, 601] width 9 height 9
checkbox input "false"
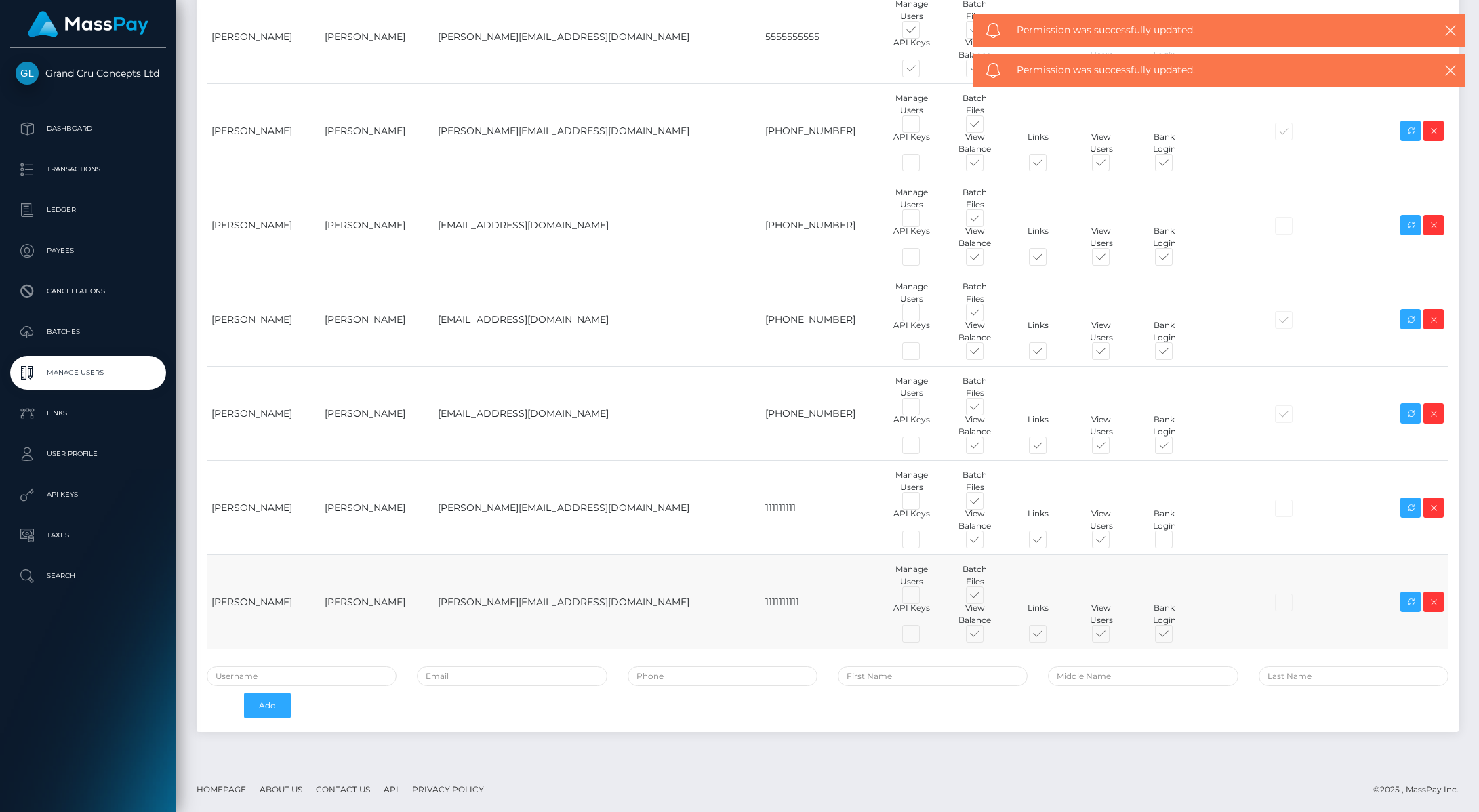
click at [1176, 636] on span at bounding box center [1176, 636] width 0 height 0
click at [1176, 636] on input "checkbox" at bounding box center [1180, 640] width 9 height 9
checkbox input "false"
